Goal: Book appointment/travel/reservation

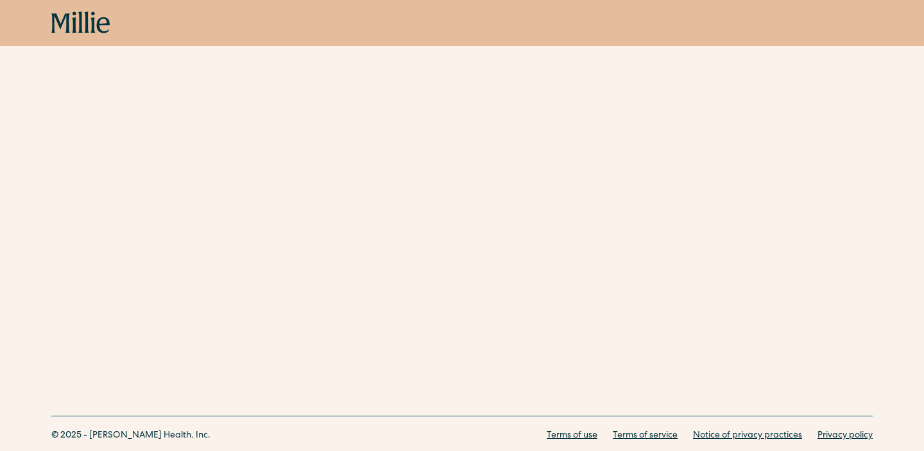
click at [92, 8] on div "Book now" at bounding box center [462, 23] width 924 height 46
click at [88, 21] on icon at bounding box center [87, 22] width 4 height 21
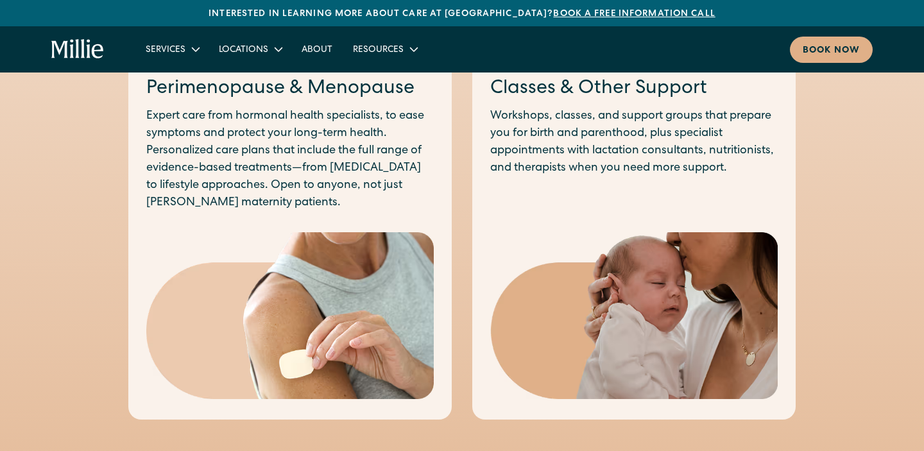
scroll to position [1142, 0]
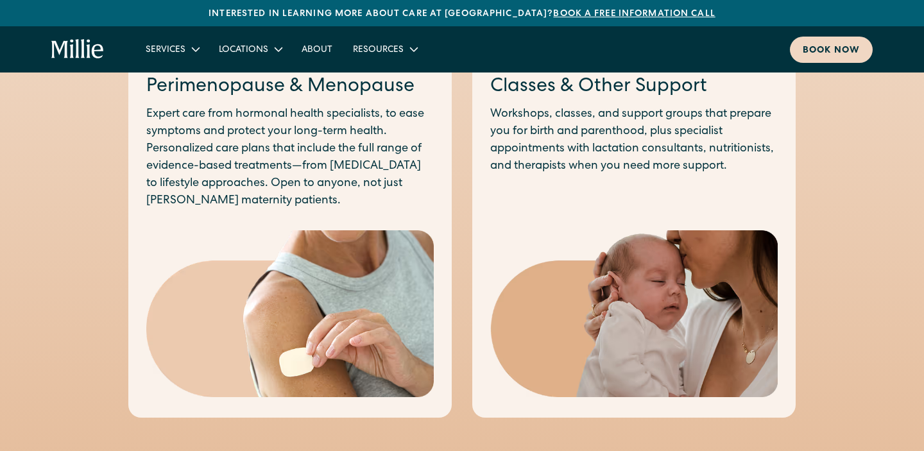
click at [818, 48] on div "Book now" at bounding box center [831, 50] width 57 height 13
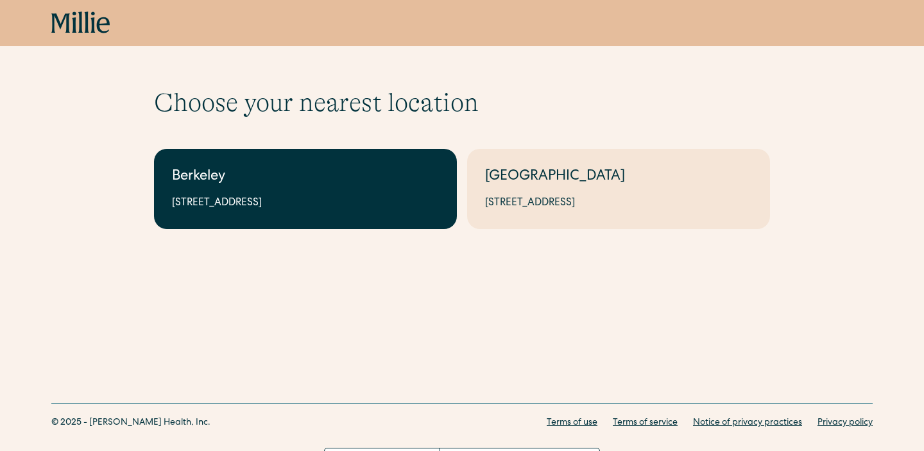
click at [373, 182] on div "Berkeley" at bounding box center [305, 177] width 267 height 21
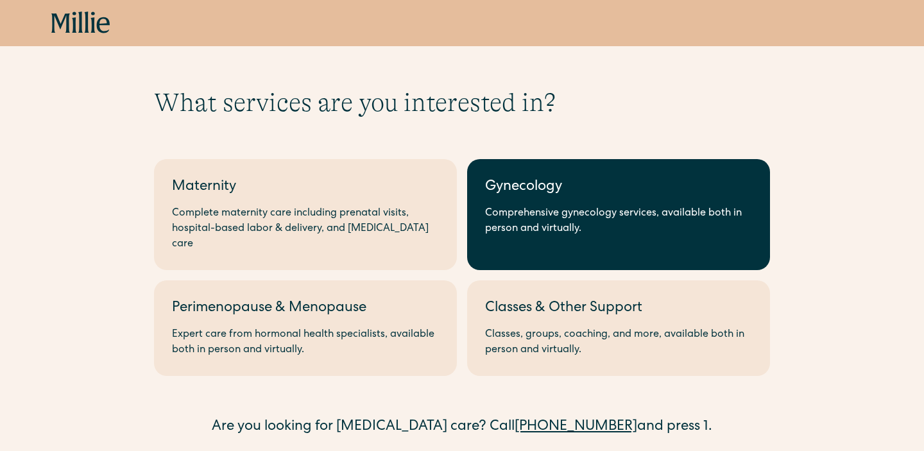
click at [554, 237] on link "Gynecology Comprehensive gynecology services, available both in person and virt…" at bounding box center [618, 214] width 303 height 111
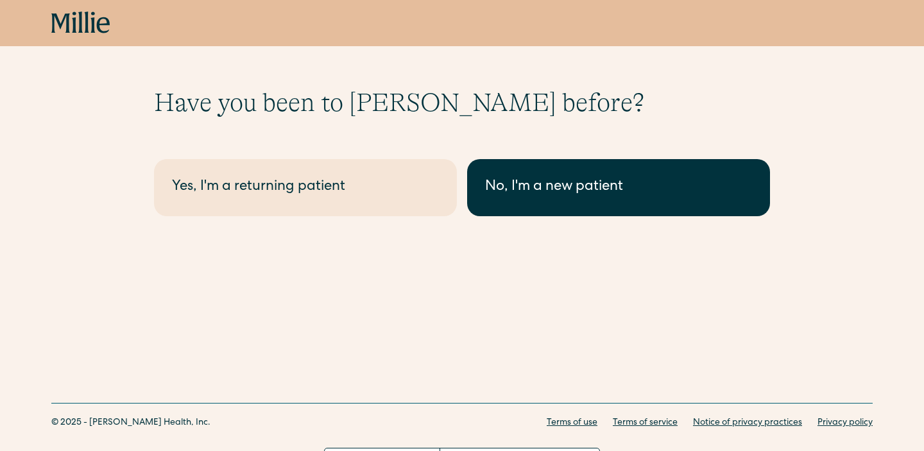
click at [555, 201] on link "No, I'm a new patient" at bounding box center [618, 187] width 303 height 57
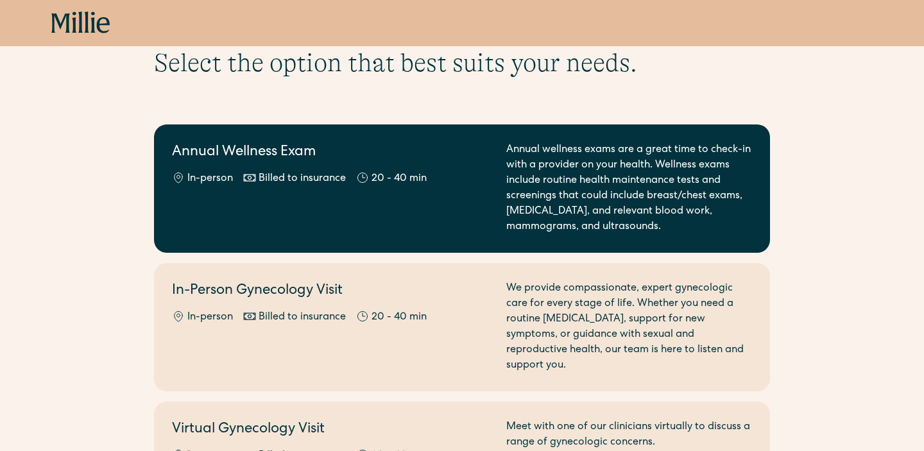
scroll to position [74, 0]
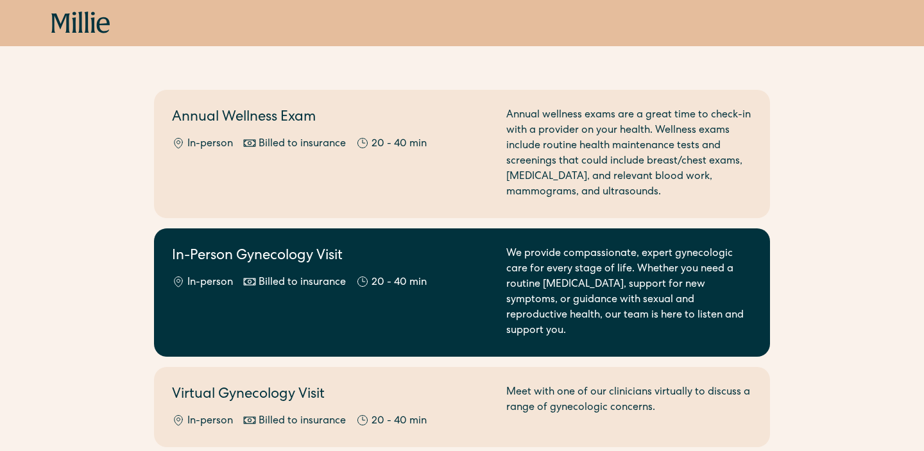
click at [385, 287] on div "20 - 40 min" at bounding box center [399, 282] width 55 height 15
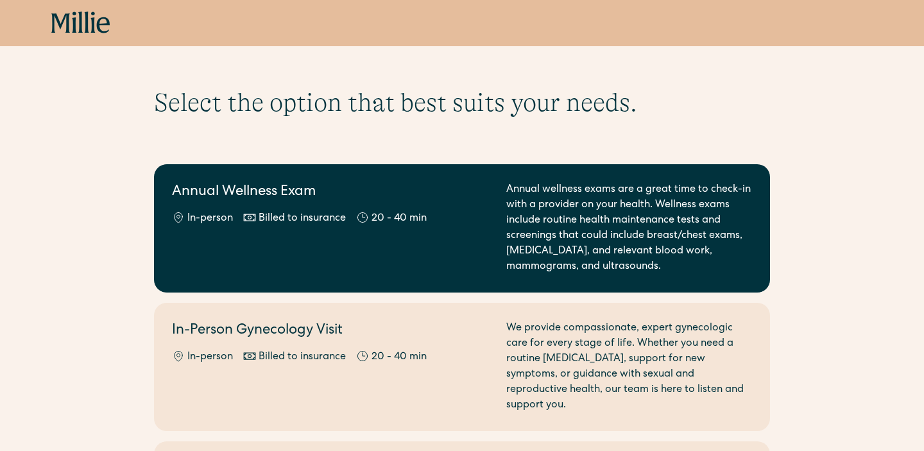
scroll to position [0, 0]
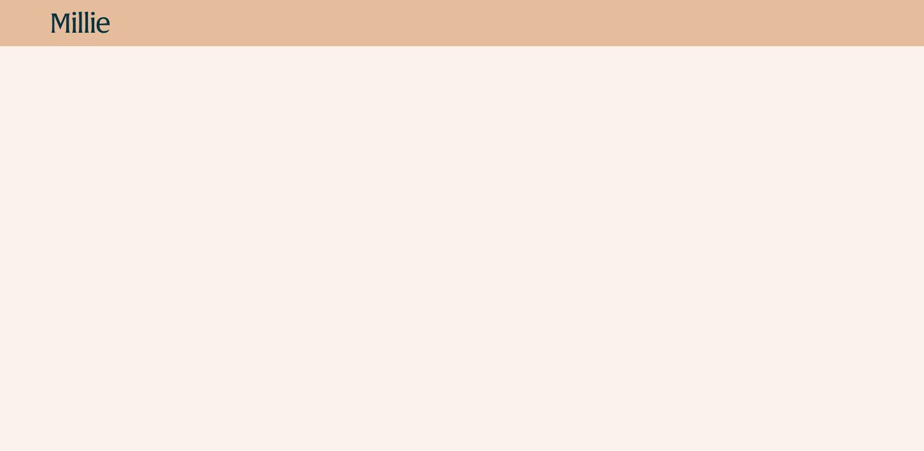
scroll to position [772, 0]
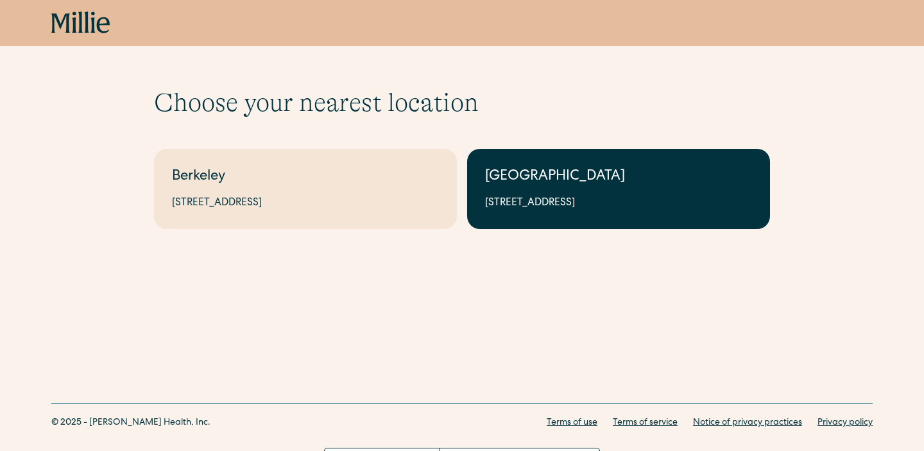
click at [513, 175] on div "[GEOGRAPHIC_DATA]" at bounding box center [618, 177] width 267 height 21
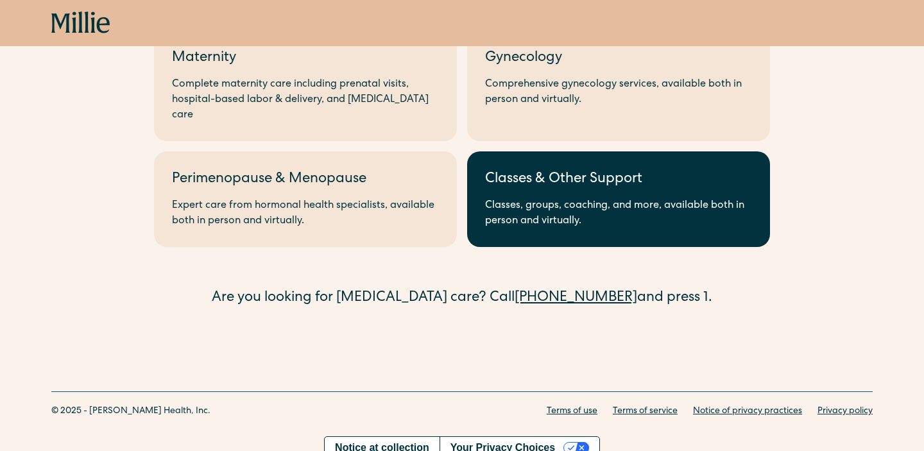
scroll to position [128, 0]
